Goal: Transaction & Acquisition: Obtain resource

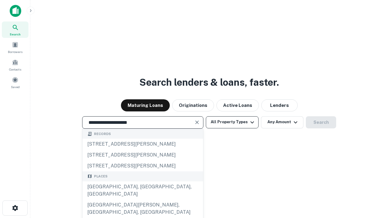
click at [143, 200] on div "Santa Monica, CA, USA" at bounding box center [142, 191] width 121 height 18
click at [232, 122] on button "All Property Types" at bounding box center [232, 122] width 53 height 12
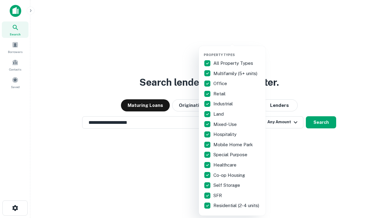
type input "**********"
click at [237, 51] on button "button" at bounding box center [237, 51] width 67 height 0
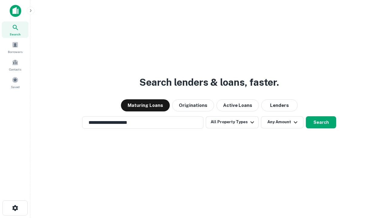
scroll to position [4, 73]
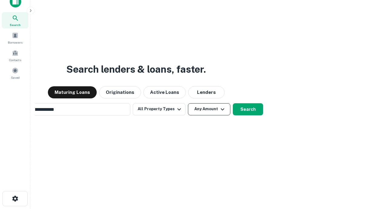
click at [188, 103] on button "Any Amount" at bounding box center [209, 109] width 42 height 12
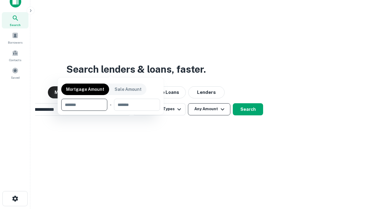
scroll to position [10, 0]
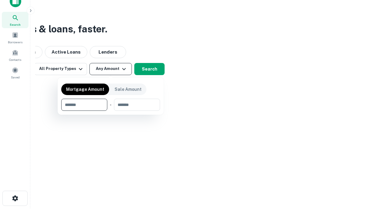
type input "*******"
click at [111, 111] on button "button" at bounding box center [110, 111] width 99 height 0
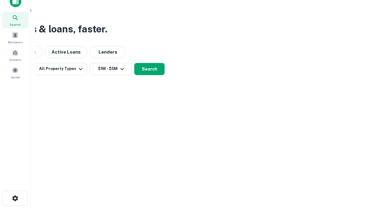
scroll to position [9, 0]
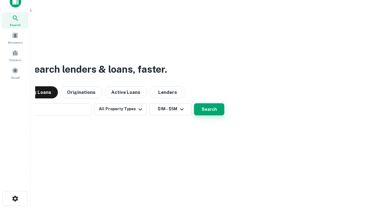
click at [194, 103] on button "Search" at bounding box center [209, 109] width 30 height 12
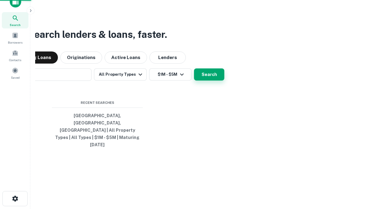
scroll to position [10, 0]
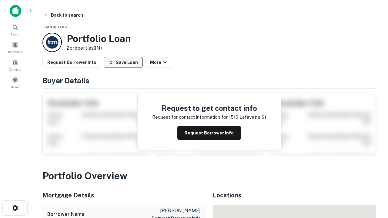
click at [123, 62] on button "Save Loan" at bounding box center [123, 62] width 39 height 11
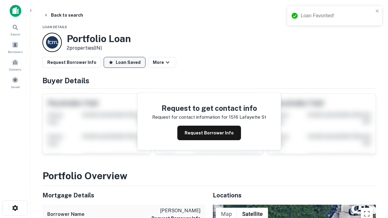
click at [125, 62] on button "Loan Saved" at bounding box center [125, 62] width 42 height 11
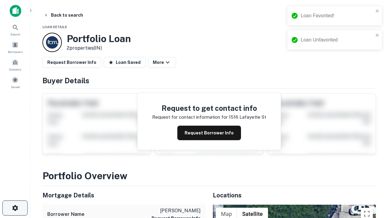
click at [15, 208] on icon "button" at bounding box center [15, 208] width 7 height 7
